Goal: Navigation & Orientation: Find specific page/section

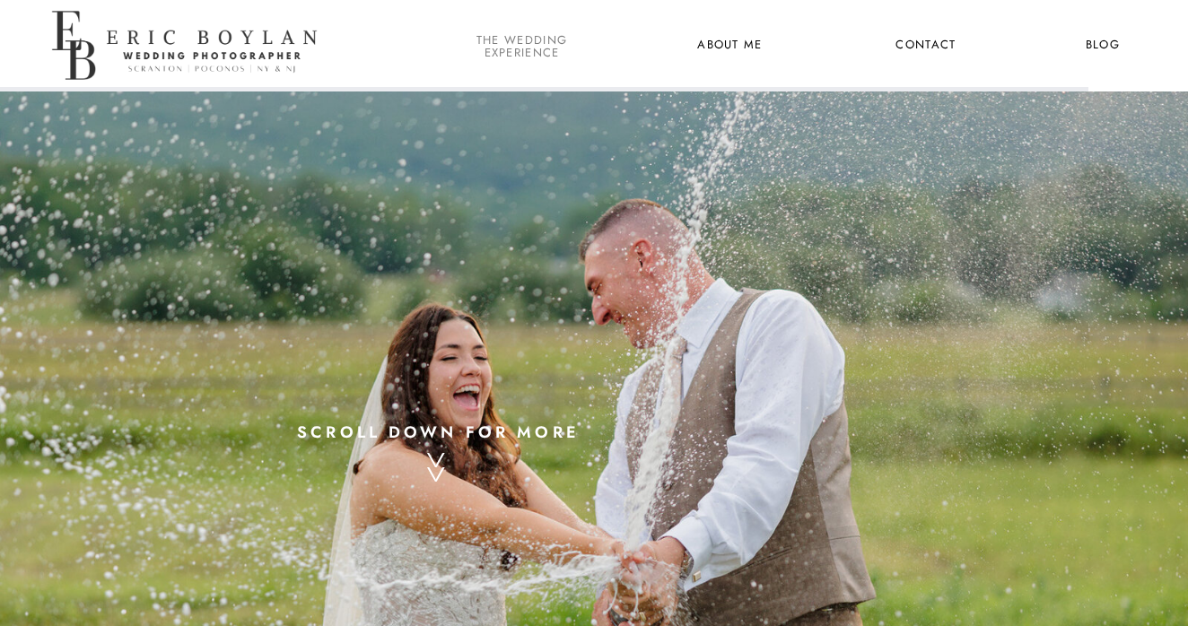
click at [520, 47] on nav "the wedding experience" at bounding box center [522, 45] width 98 height 23
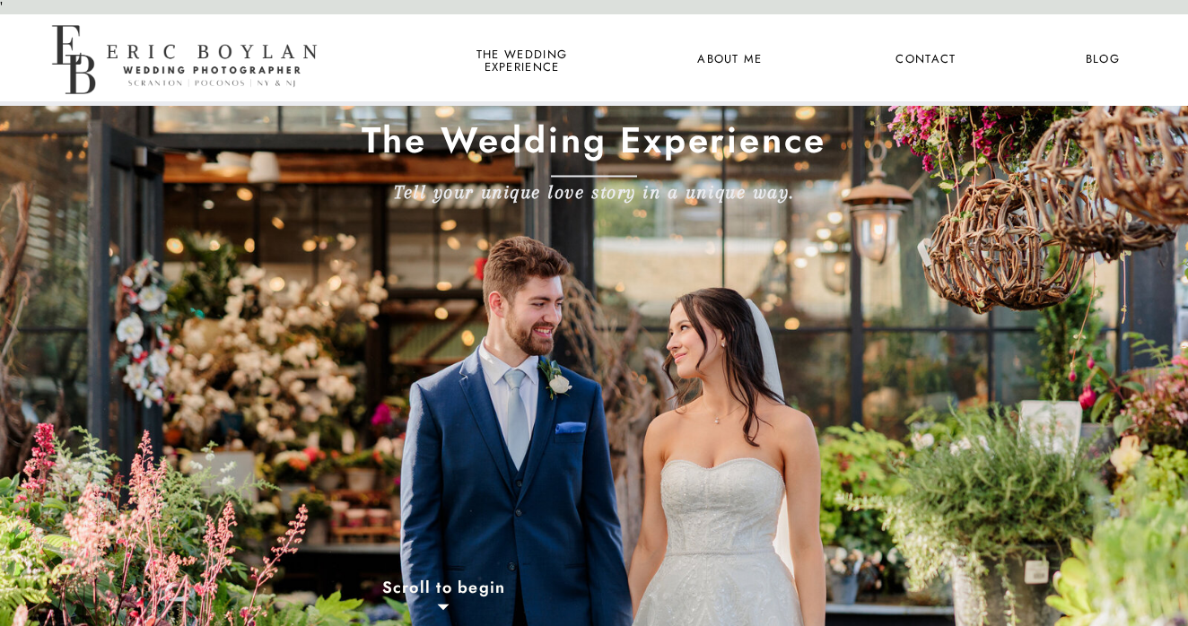
click at [917, 69] on nav "Contact" at bounding box center [925, 59] width 66 height 23
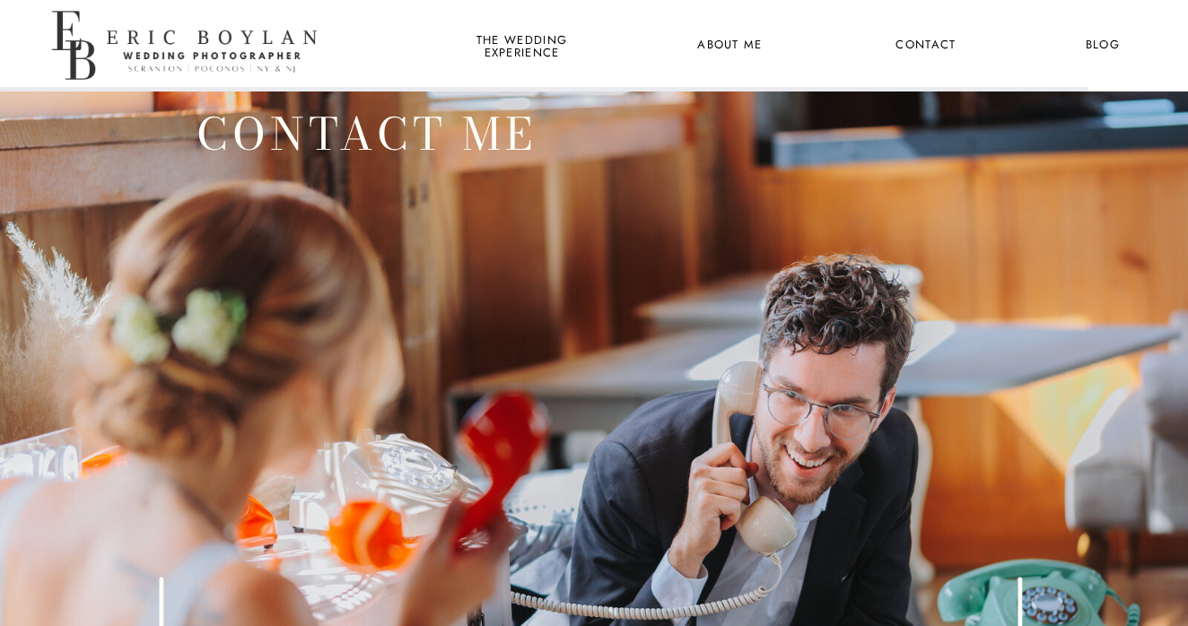
click at [709, 39] on nav "About Me" at bounding box center [729, 45] width 87 height 23
